Goal: Navigation & Orientation: Go to known website

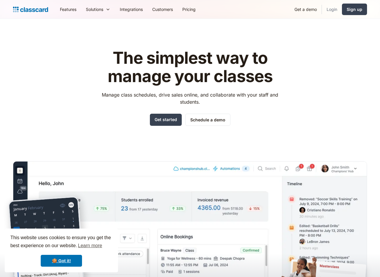
click at [335, 10] on link "Login" at bounding box center [332, 9] width 20 height 13
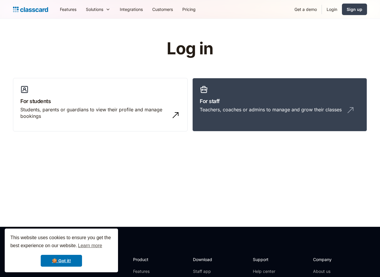
click at [224, 108] on div "Teachers, coaches or admins to manage and grow their classes" at bounding box center [271, 109] width 142 height 6
